Goal: Transaction & Acquisition: Obtain resource

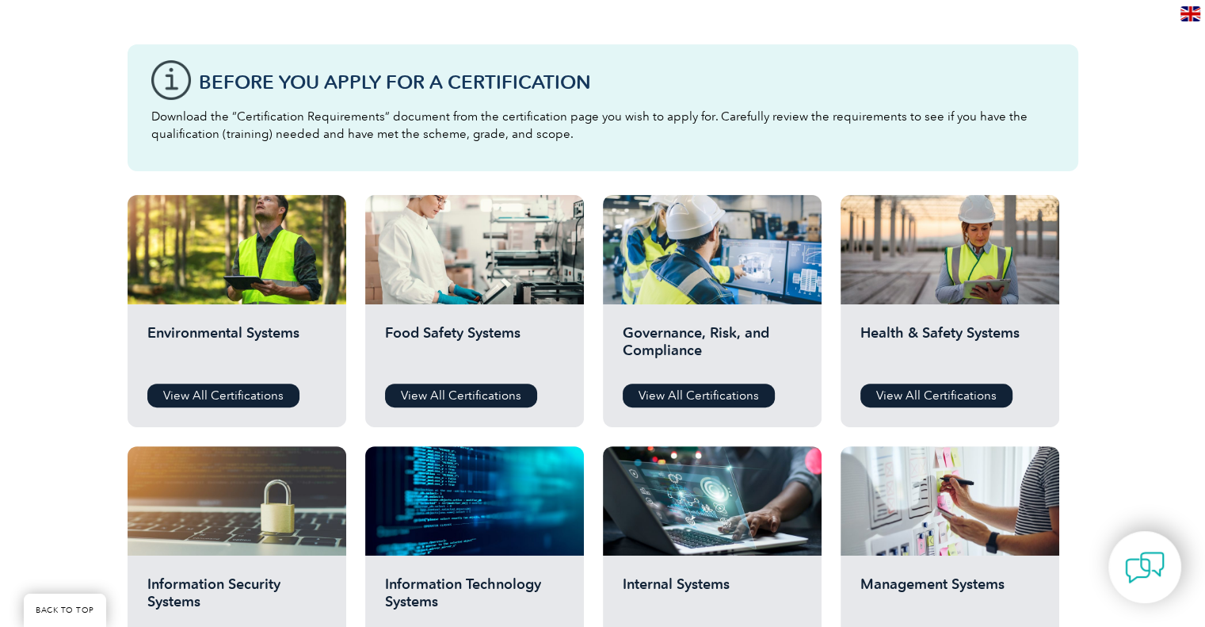
scroll to position [406, 0]
click at [274, 114] on p "Download the “Certification Requirements” document from the certification page …" at bounding box center [602, 125] width 903 height 35
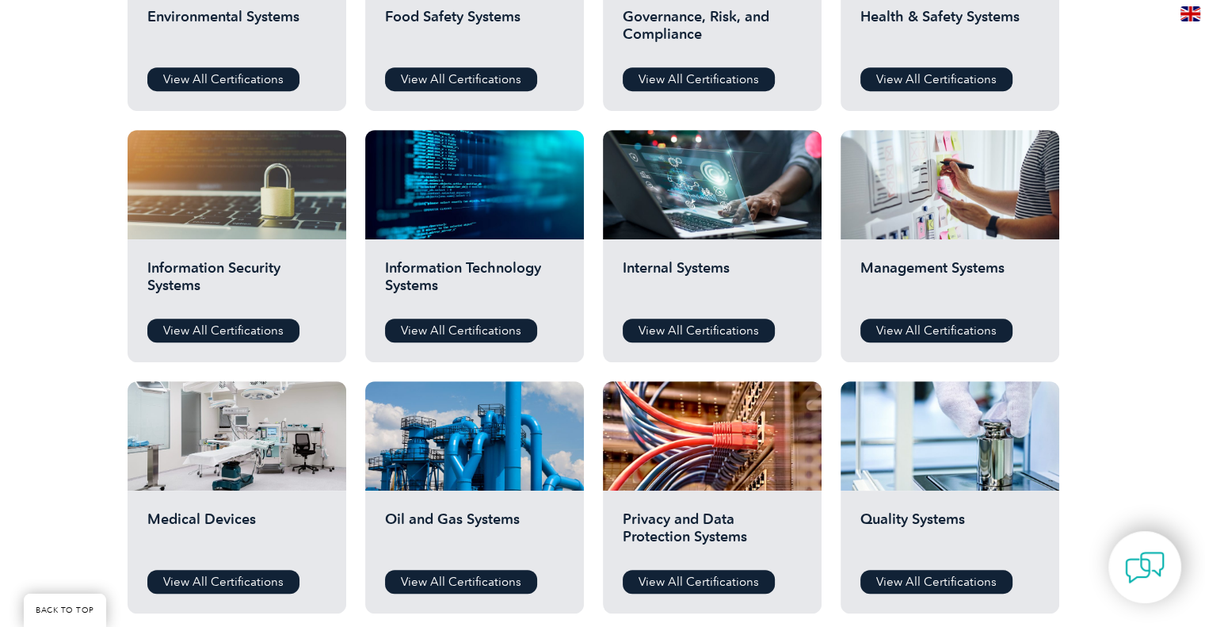
scroll to position [725, 0]
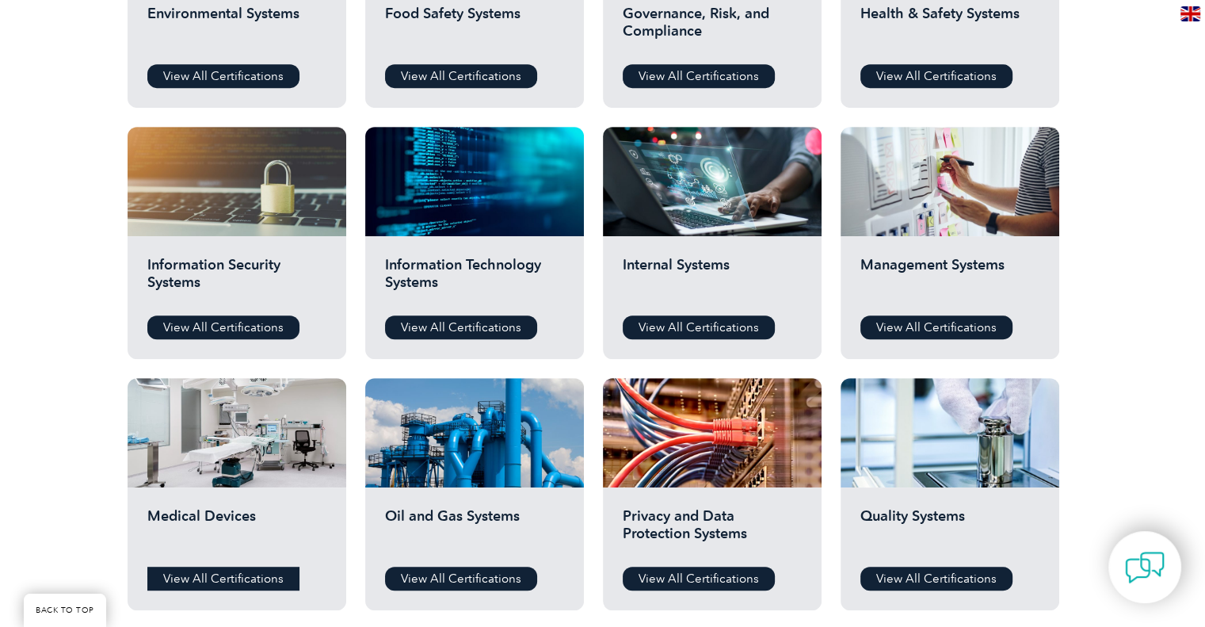
click at [227, 577] on link "View All Certifications" at bounding box center [223, 578] width 152 height 24
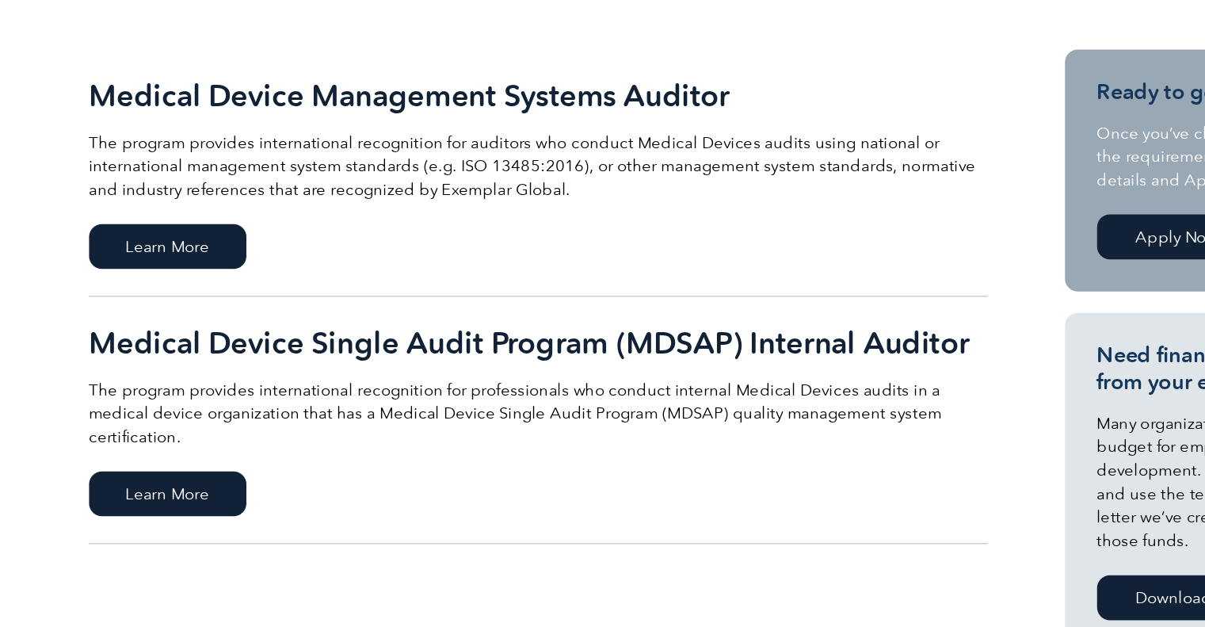
scroll to position [284, 0]
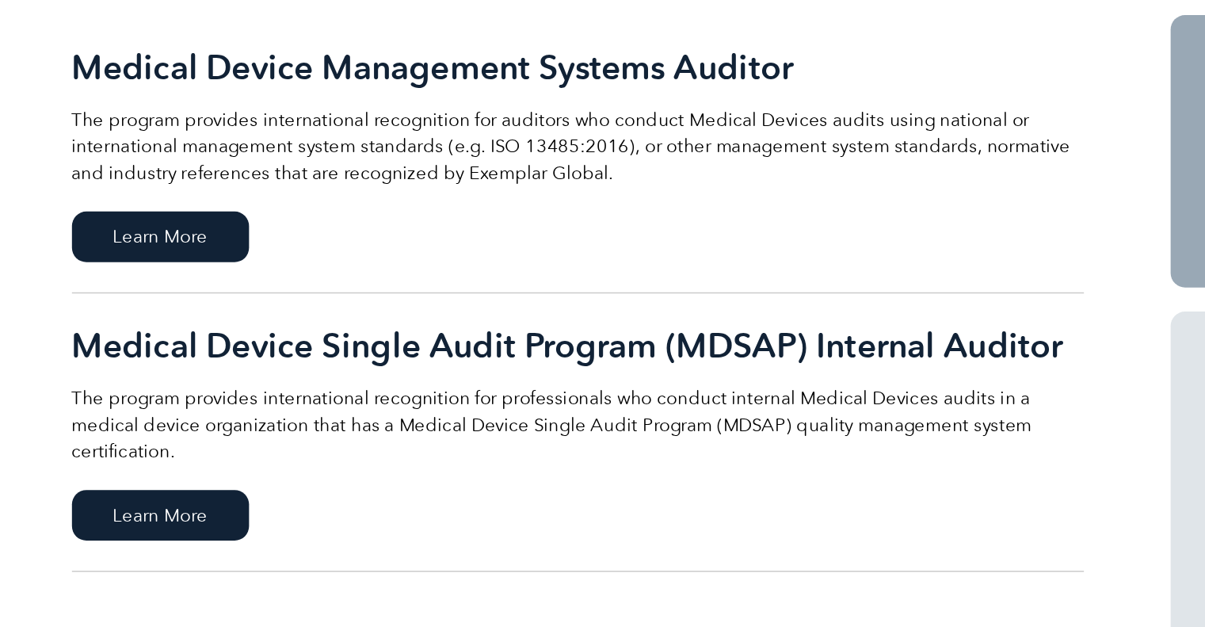
click at [257, 206] on p "The program provides international recognition for auditors who conduct Medical…" at bounding box center [460, 206] width 665 height 52
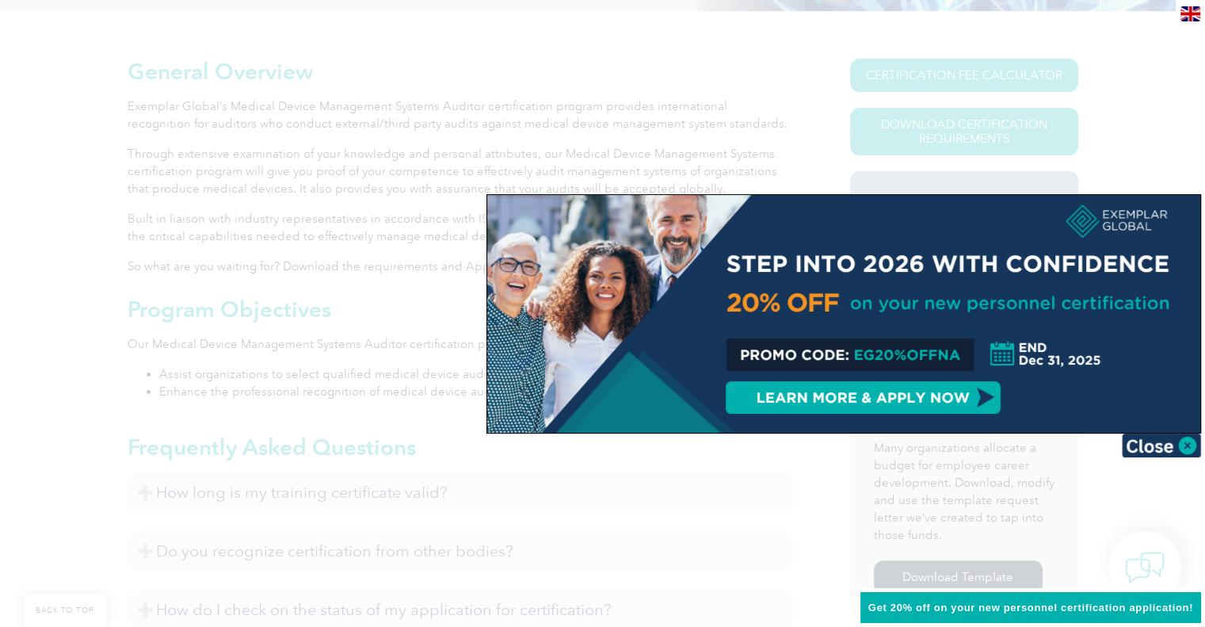
scroll to position [589, 0]
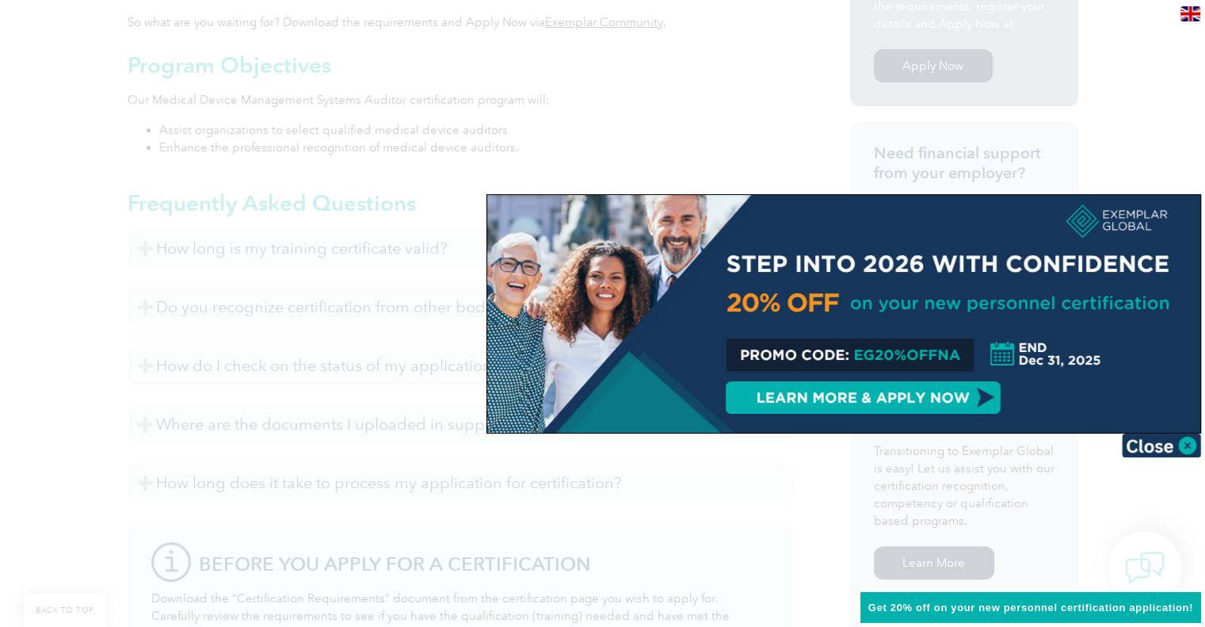
click at [1131, 82] on div at bounding box center [602, 313] width 1205 height 627
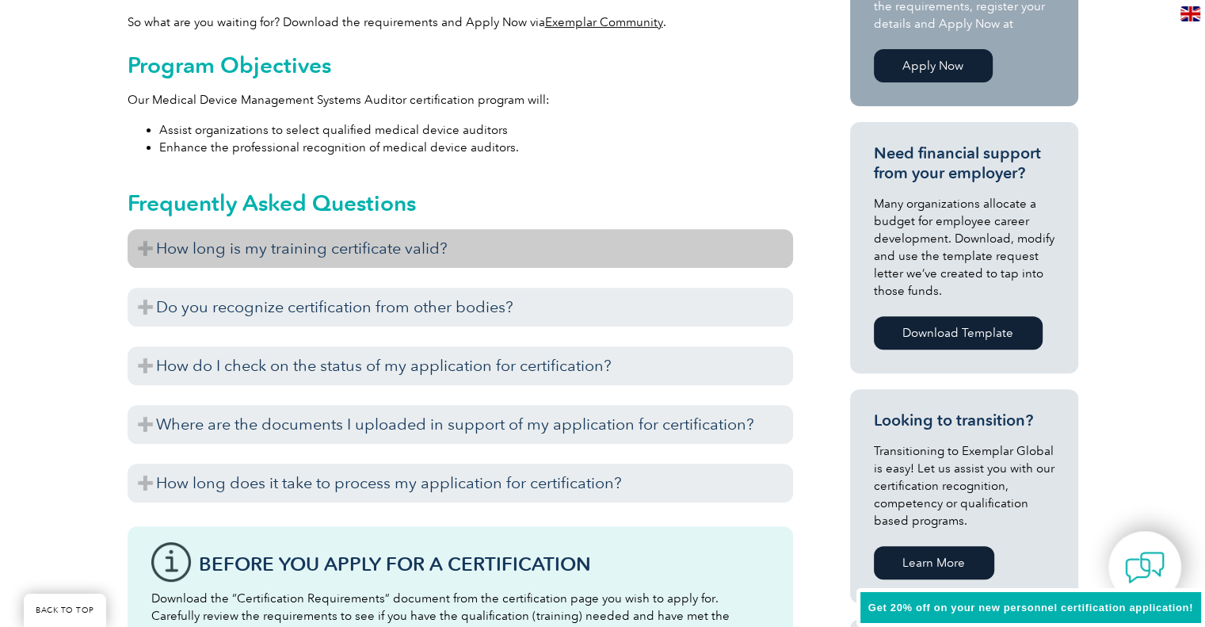
click at [333, 256] on h3 "How long is my training certificate valid?" at bounding box center [460, 248] width 665 height 39
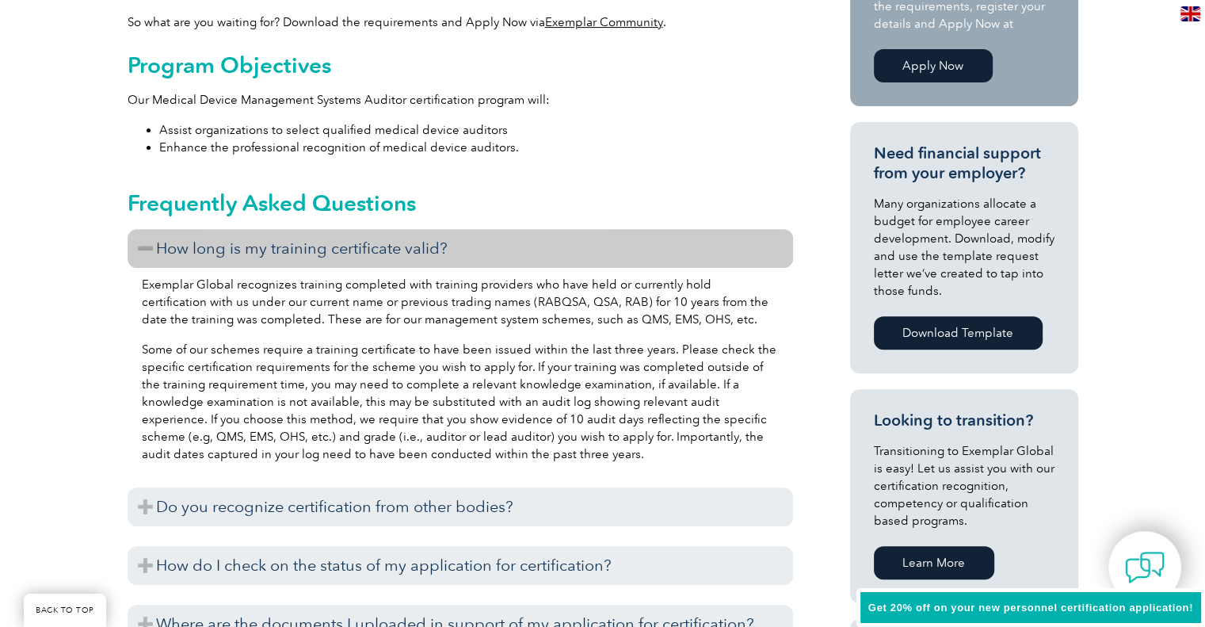
click at [333, 256] on h3 "How long is my training certificate valid?" at bounding box center [460, 248] width 665 height 39
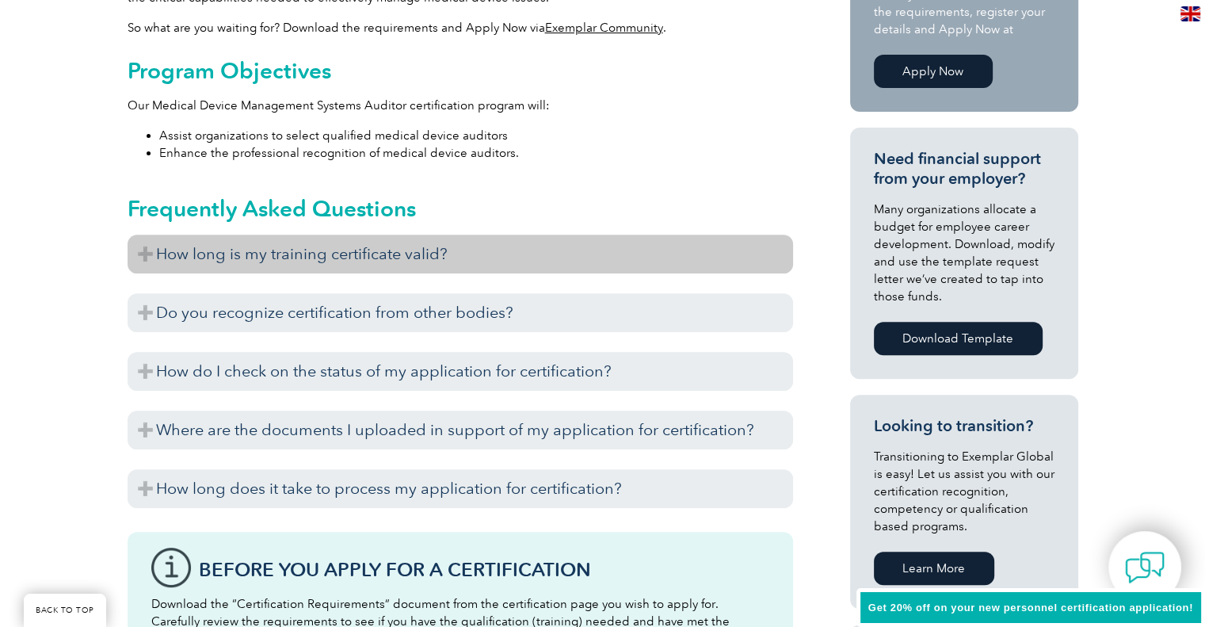
scroll to position [582, 0]
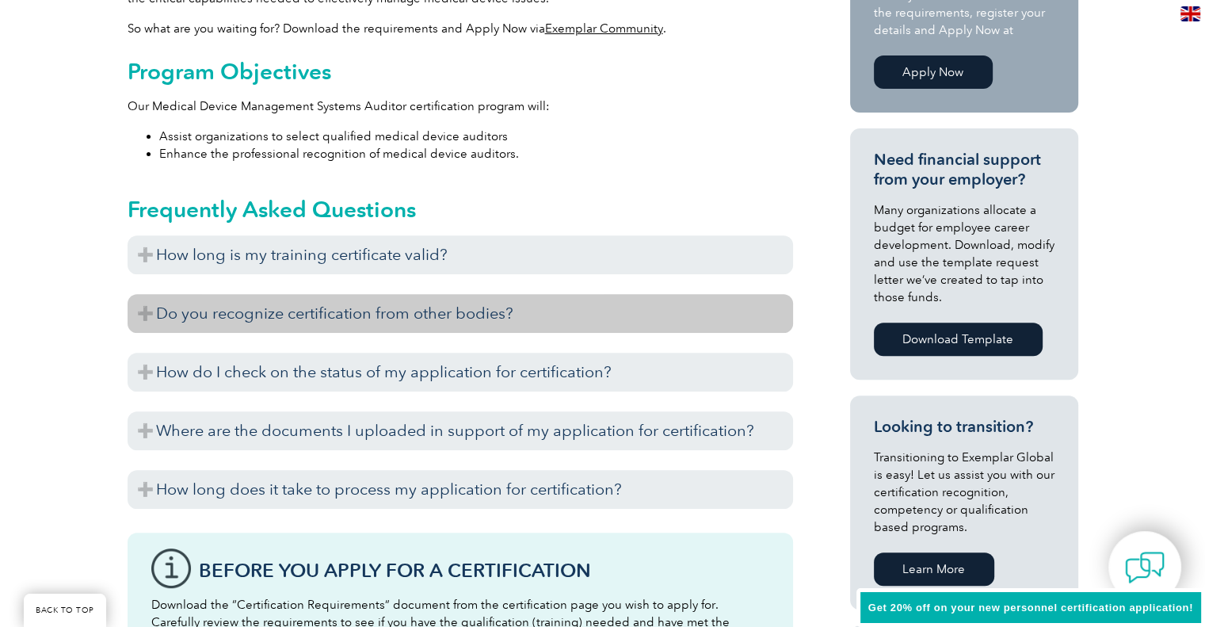
click at [336, 307] on h3 "Do you recognize certification from other bodies?" at bounding box center [460, 313] width 665 height 39
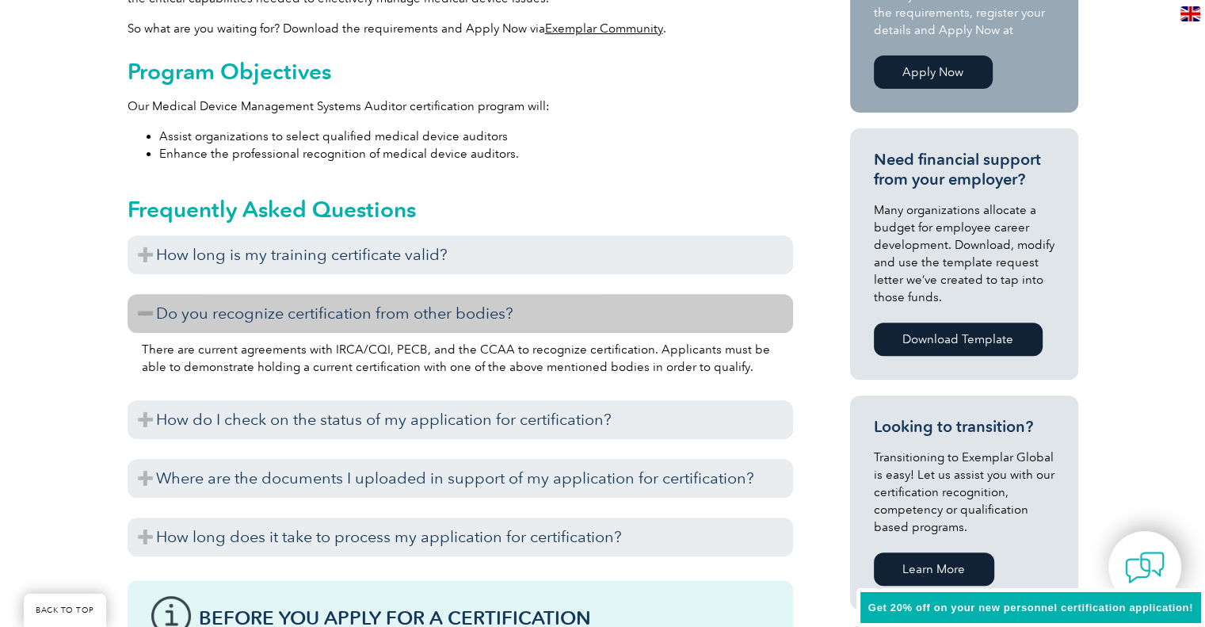
click at [336, 307] on h3 "Do you recognize certification from other bodies?" at bounding box center [460, 313] width 665 height 39
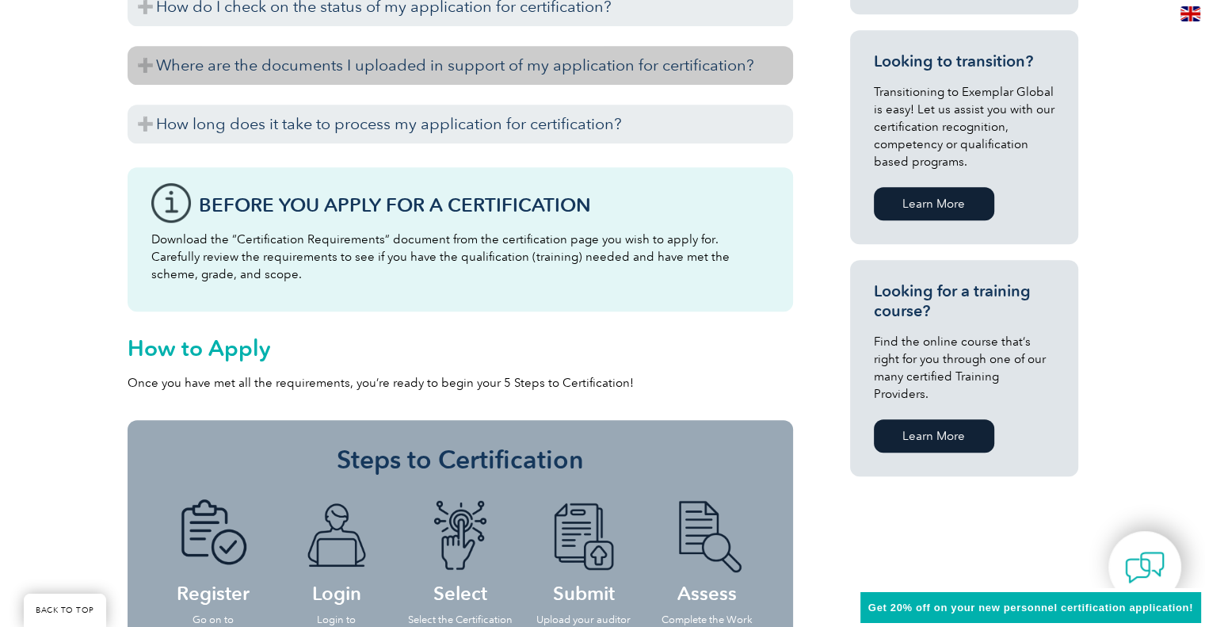
scroll to position [947, 0]
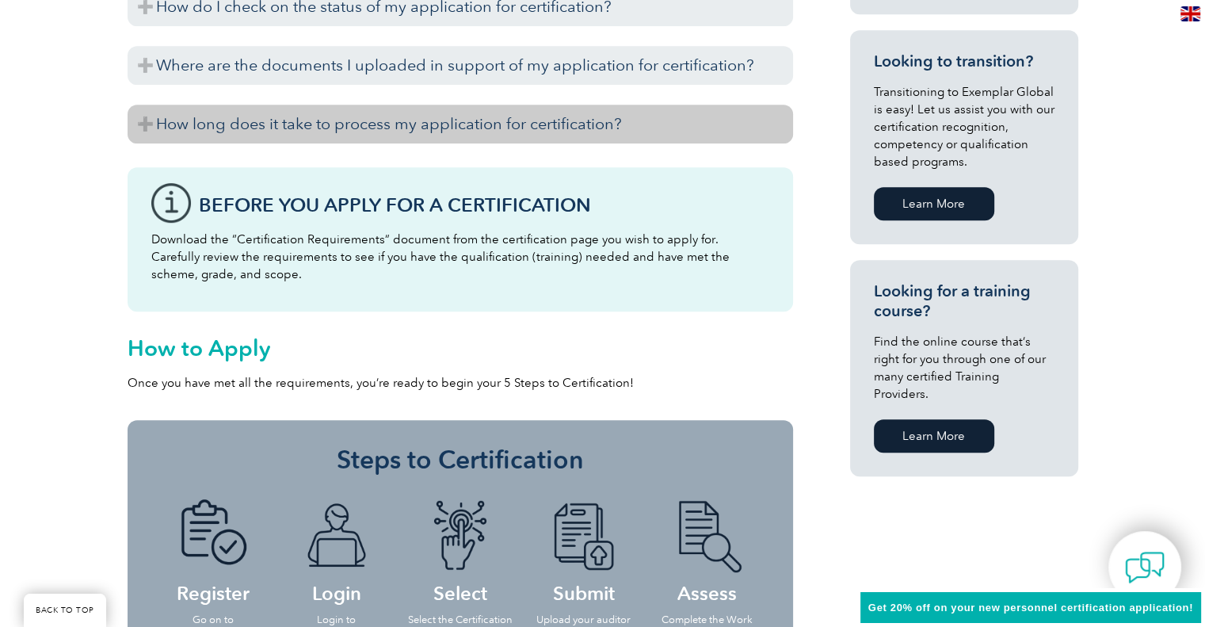
click at [354, 124] on h3 "How long does it take to process my application for certification?" at bounding box center [460, 124] width 665 height 39
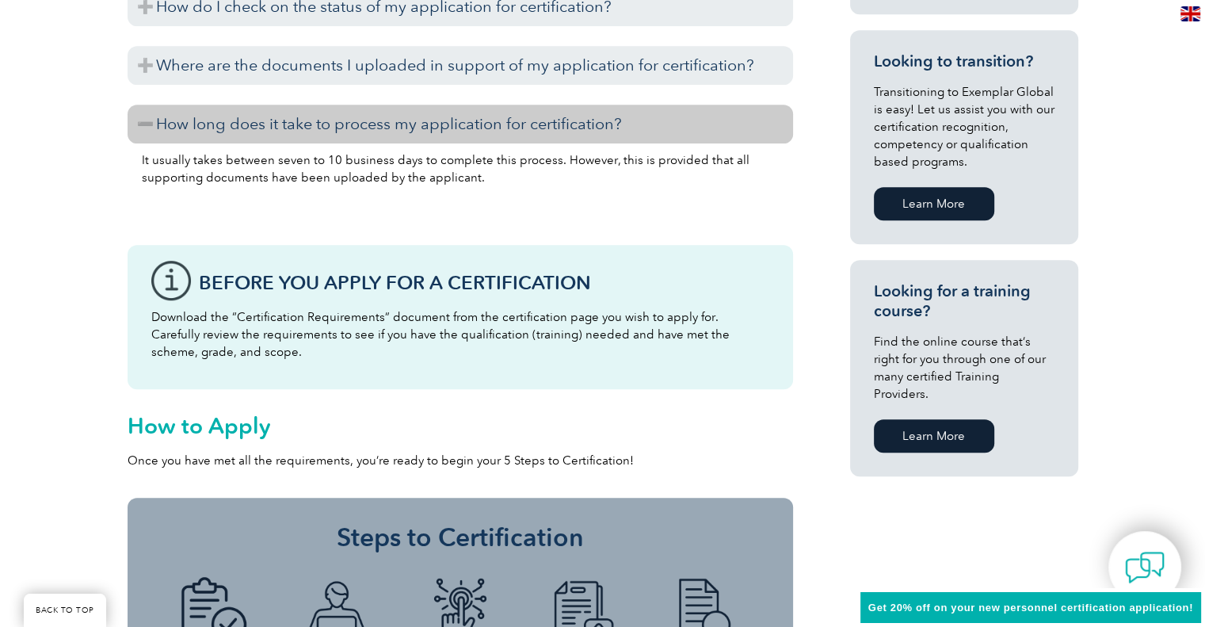
click at [354, 124] on h3 "How long does it take to process my application for certification?" at bounding box center [460, 124] width 665 height 39
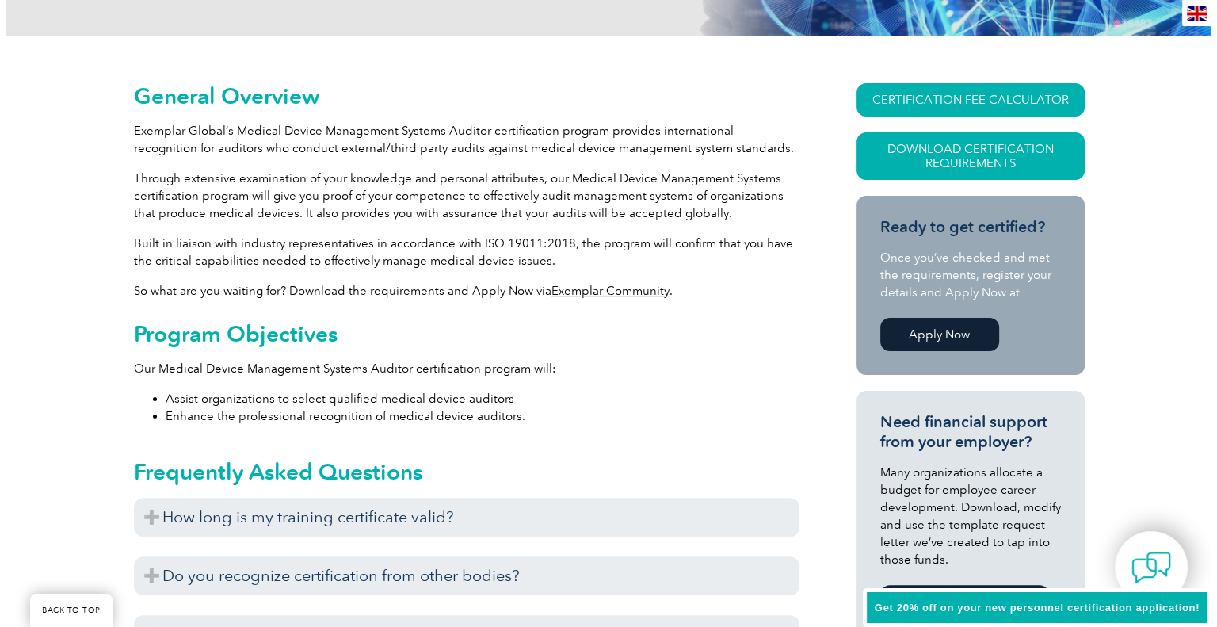
scroll to position [320, 0]
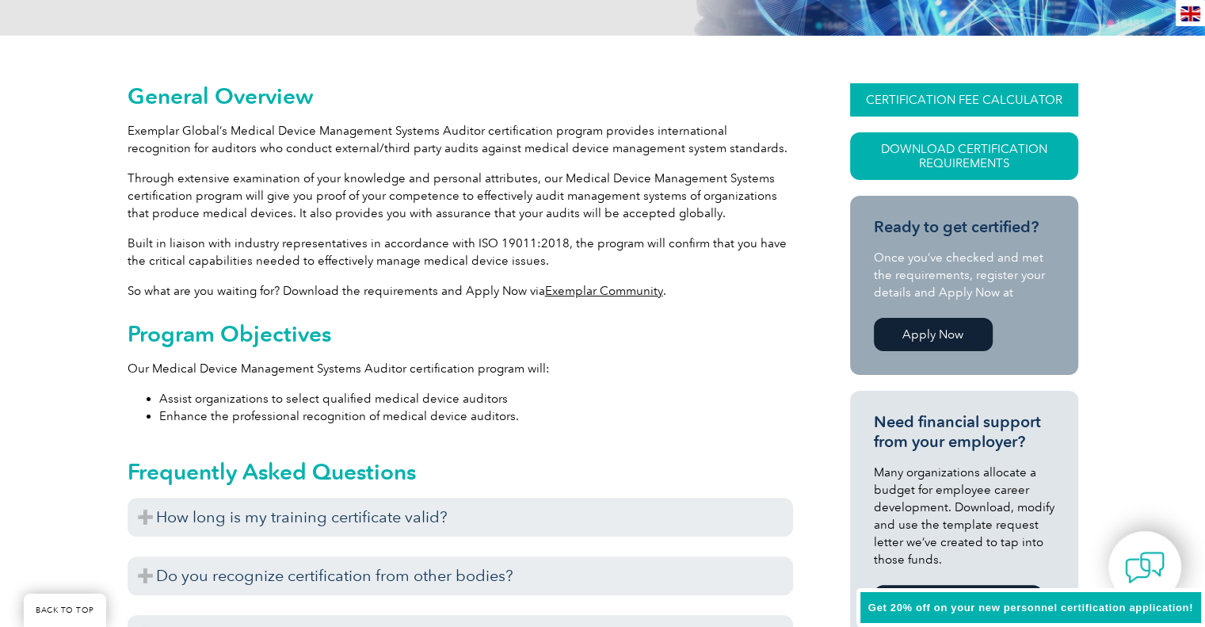
click at [947, 84] on link "CERTIFICATION FEE CALCULATOR" at bounding box center [964, 99] width 228 height 33
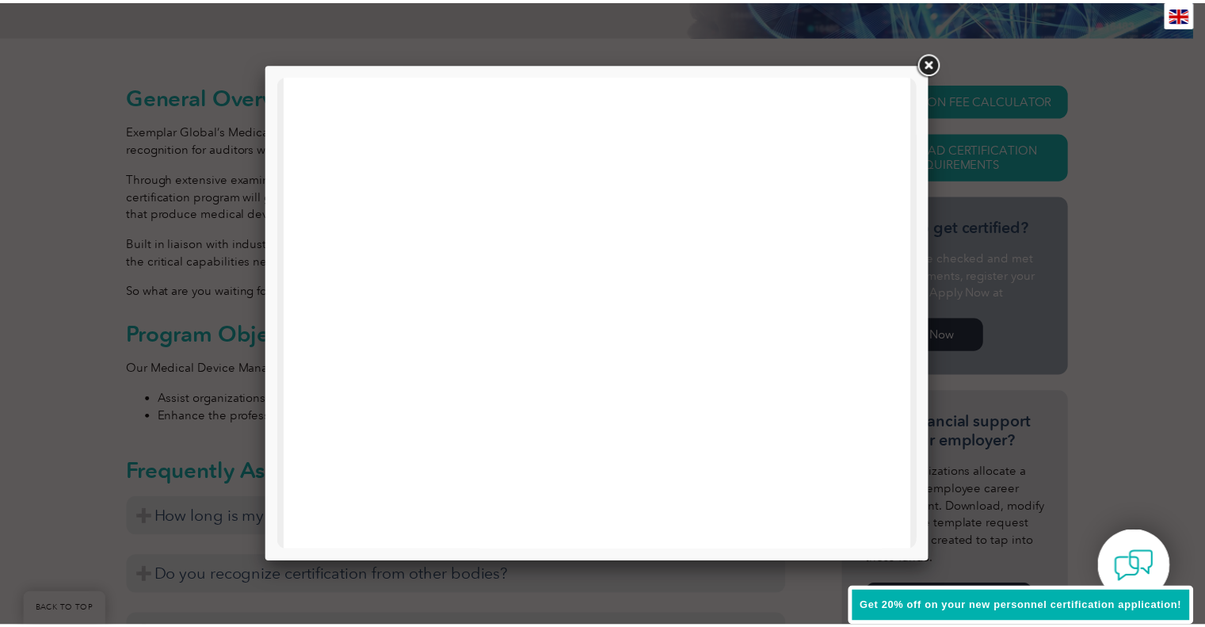
scroll to position [754, 0]
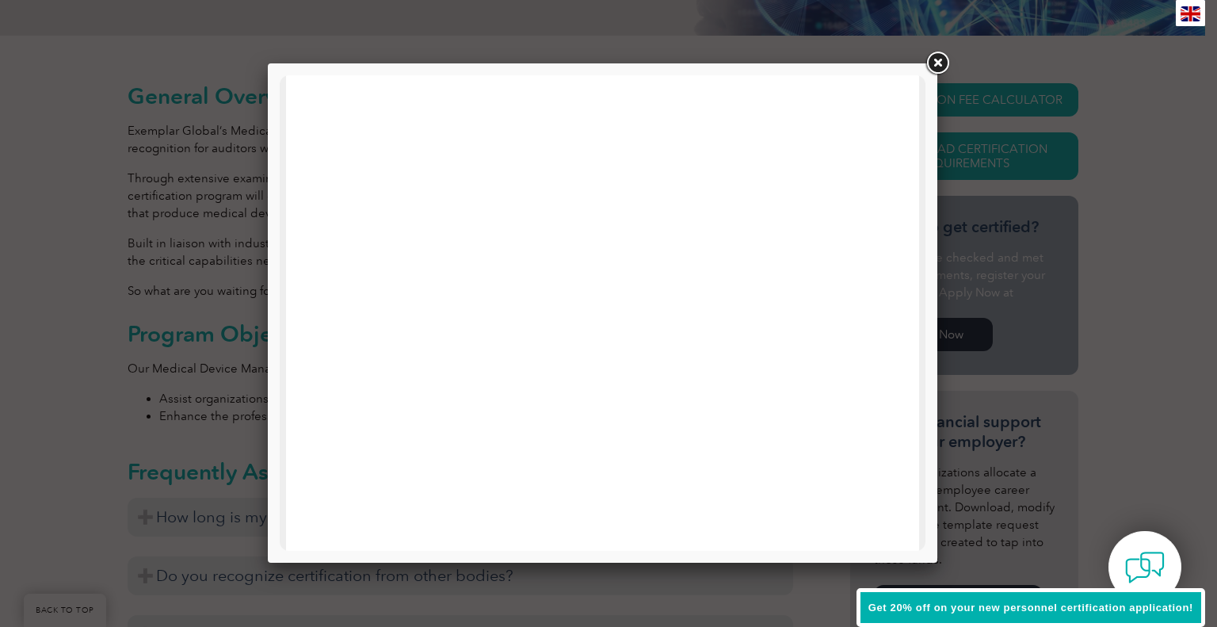
click at [931, 58] on link at bounding box center [937, 63] width 29 height 29
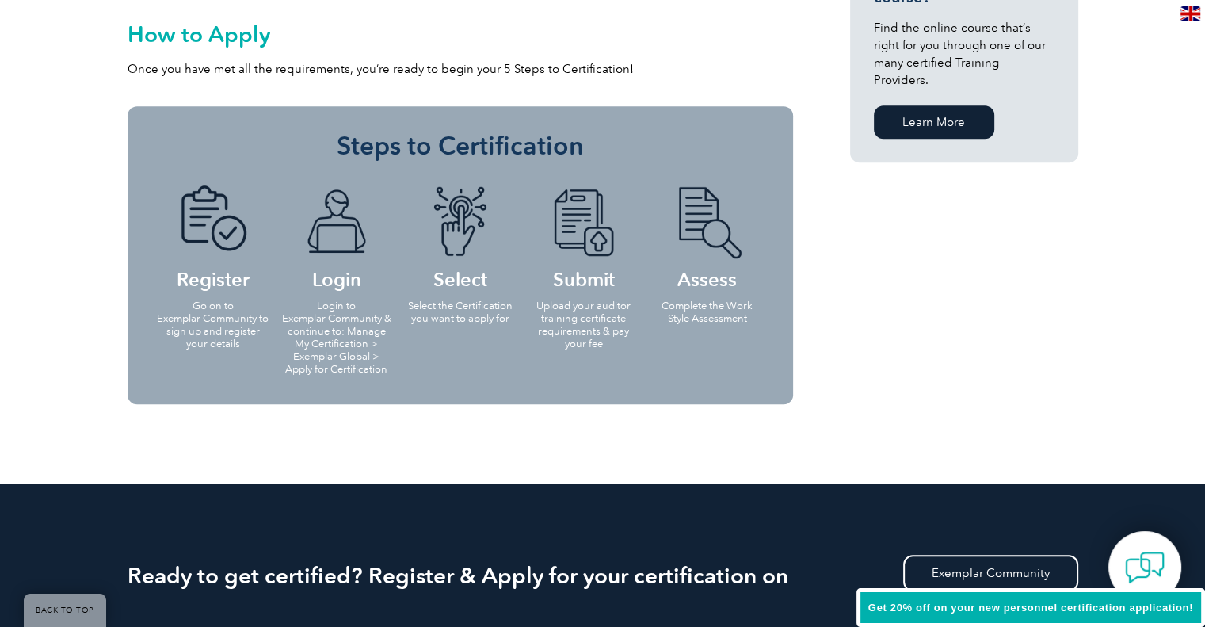
scroll to position [1270, 0]
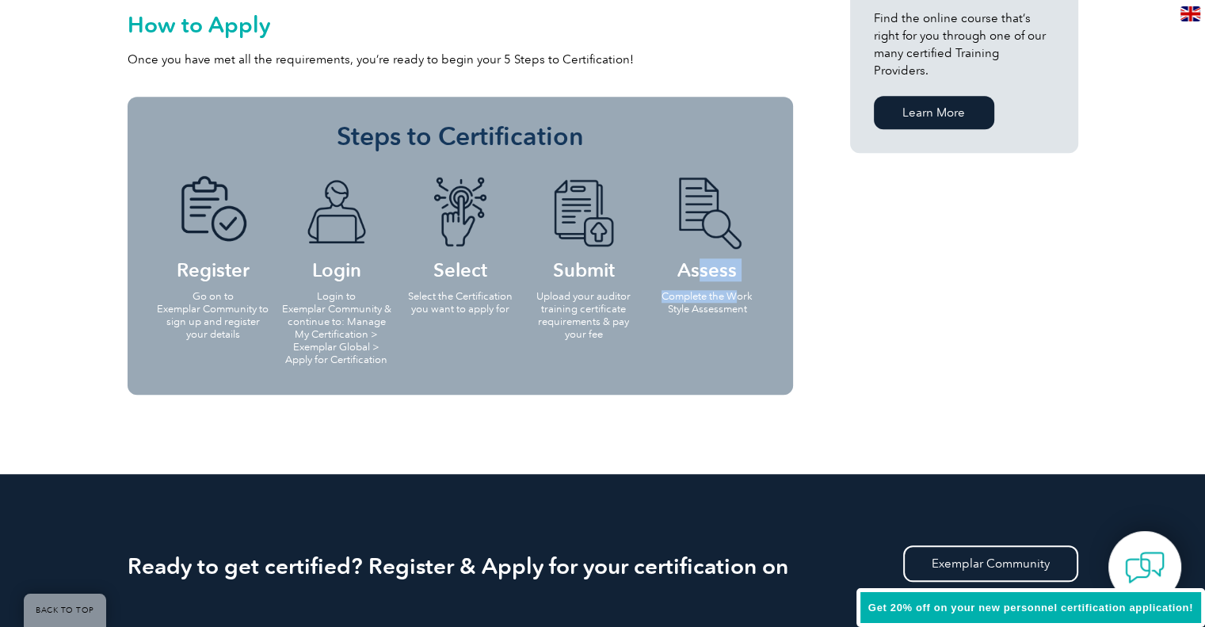
drag, startPoint x: 699, startPoint y: 269, endPoint x: 739, endPoint y: 283, distance: 41.8
click at [739, 283] on li "Assess Complete the Work Style Assessment" at bounding box center [708, 244] width 124 height 168
click at [741, 307] on p "Complete the Work Style Assessment" at bounding box center [707, 302] width 114 height 25
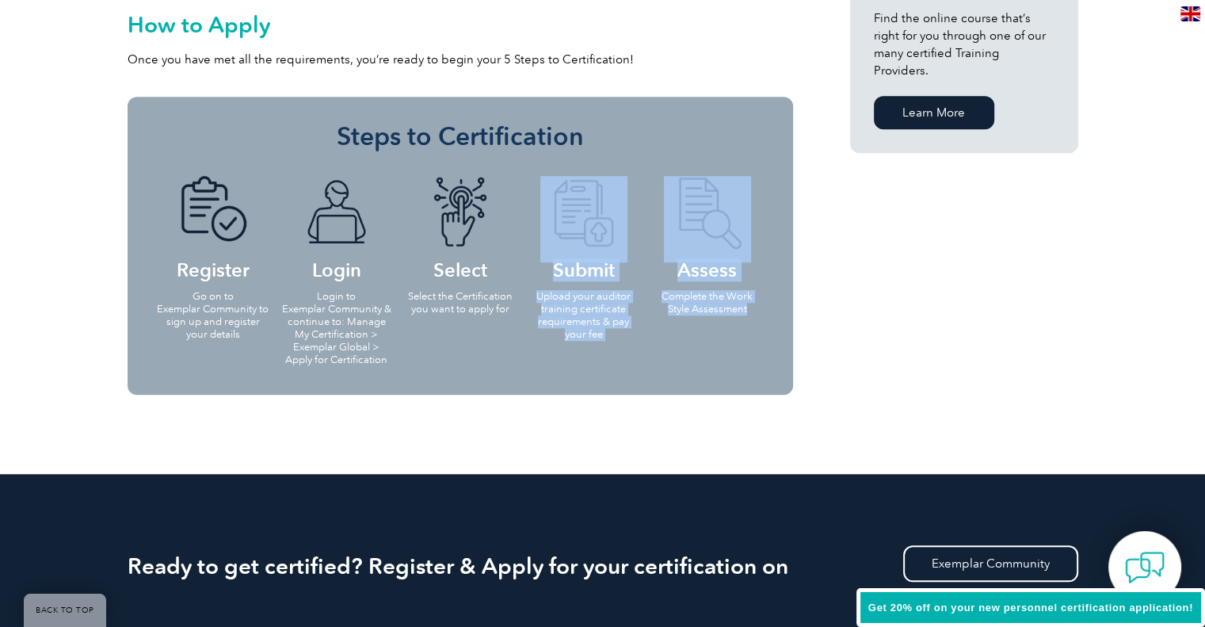
drag, startPoint x: 745, startPoint y: 309, endPoint x: 513, endPoint y: 303, distance: 232.2
click at [513, 303] on ul "Register Go on to Exemplar Community to sign up and register your details Login…" at bounding box center [460, 269] width 618 height 219
click at [513, 303] on p "Select the Certification you want to apply for" at bounding box center [460, 302] width 114 height 25
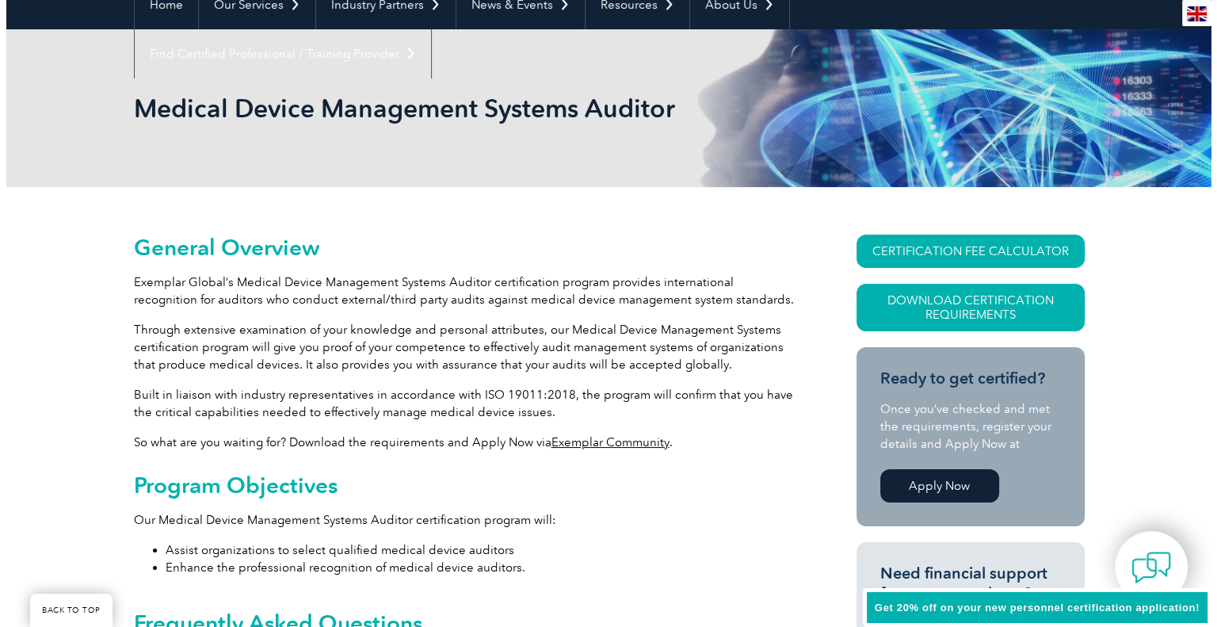
scroll to position [162, 0]
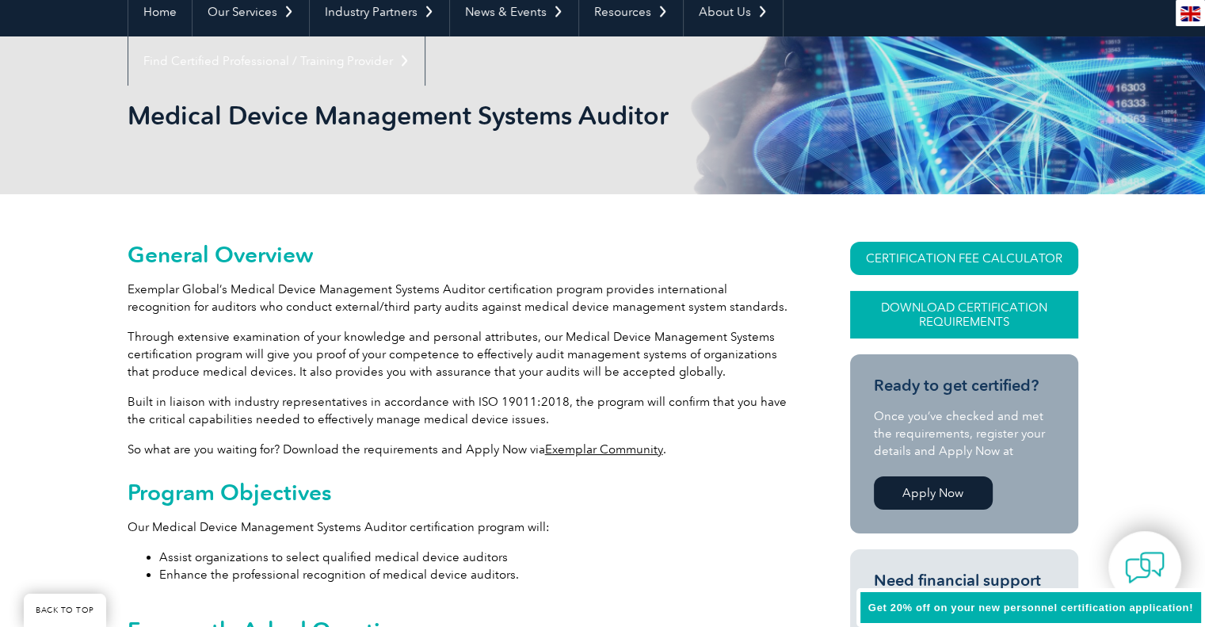
click at [993, 316] on link "Download Certification Requirements" at bounding box center [964, 315] width 228 height 48
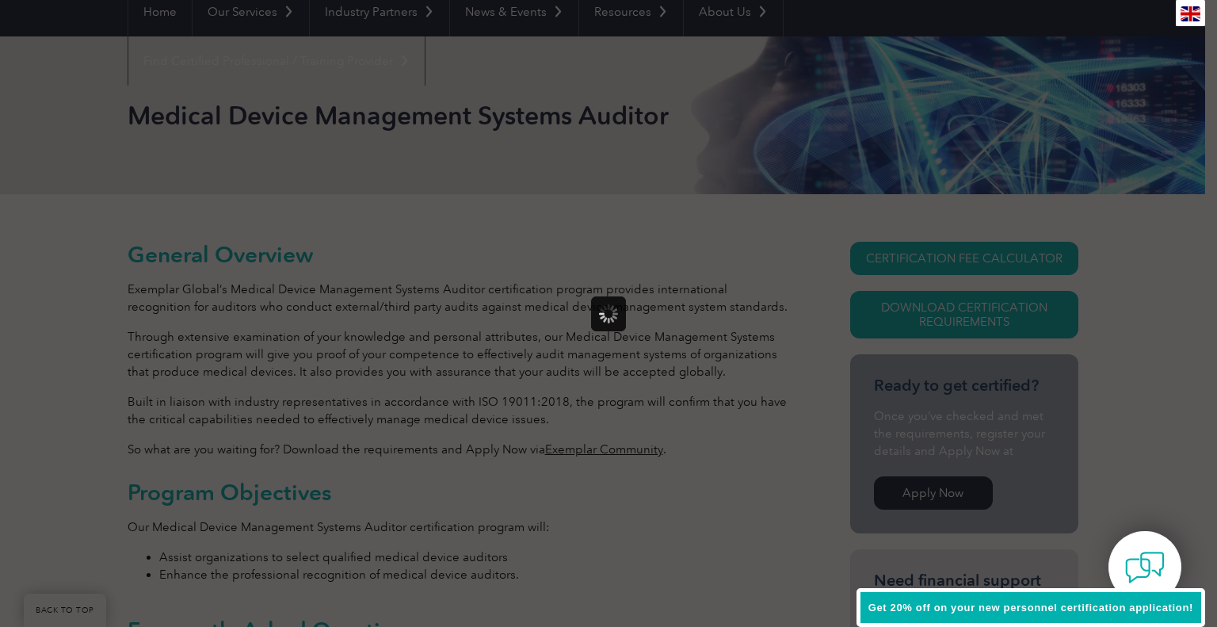
scroll to position [0, 0]
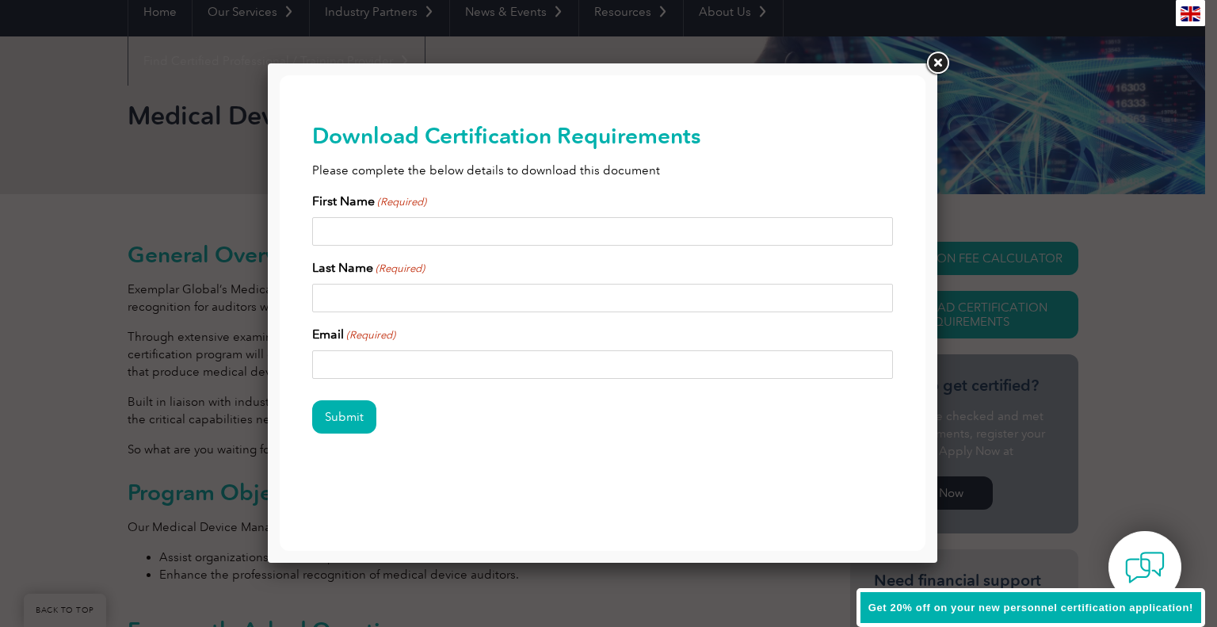
click at [374, 236] on input "First Name (Required)" at bounding box center [602, 231] width 581 height 29
type input "Earl John"
type input "Cunanan"
drag, startPoint x: 539, startPoint y: 362, endPoint x: 171, endPoint y: 371, distance: 367.6
click at [280, 371] on html "BACK TO TOP Leading the way to excellence ▼" at bounding box center [603, 303] width 646 height 456
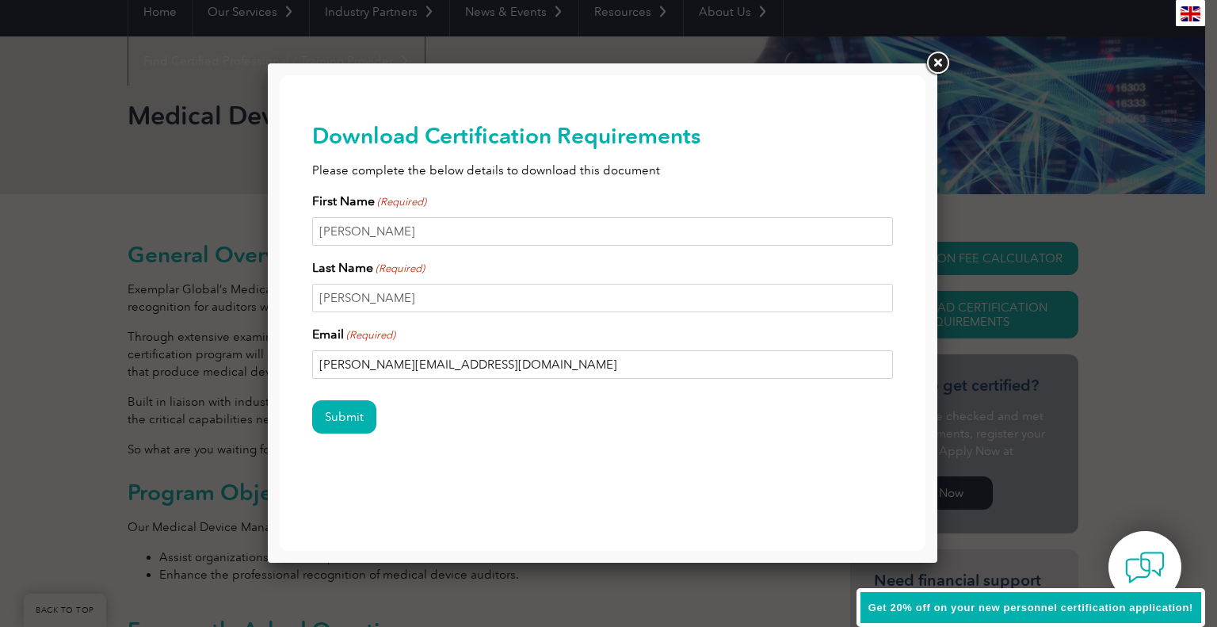
type input "earl@sterasure.com"
click at [410, 424] on div "Submit" at bounding box center [602, 417] width 581 height 69
click at [360, 425] on input "Submit" at bounding box center [344, 416] width 64 height 33
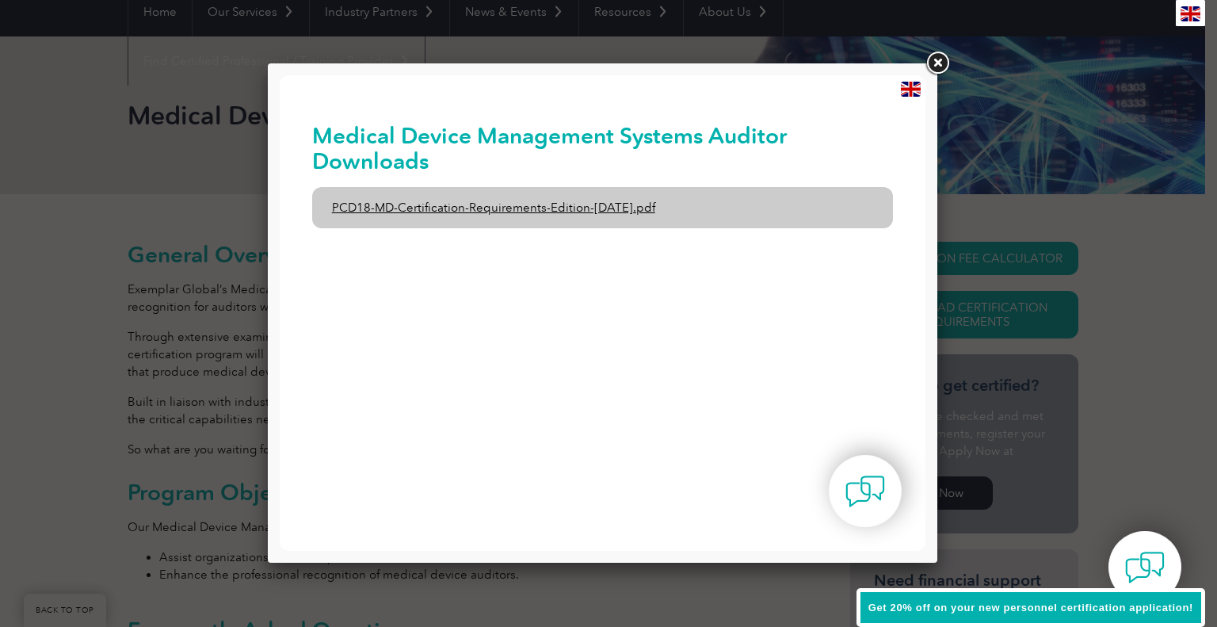
click at [544, 204] on link "PCD18-MD-Certification-Requirements-Edition-1-June-2020.pdf" at bounding box center [602, 207] width 581 height 41
